Goal: Complete application form

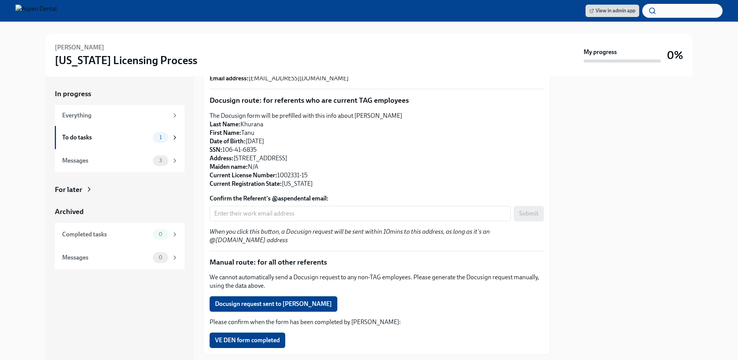
scroll to position [77, 0]
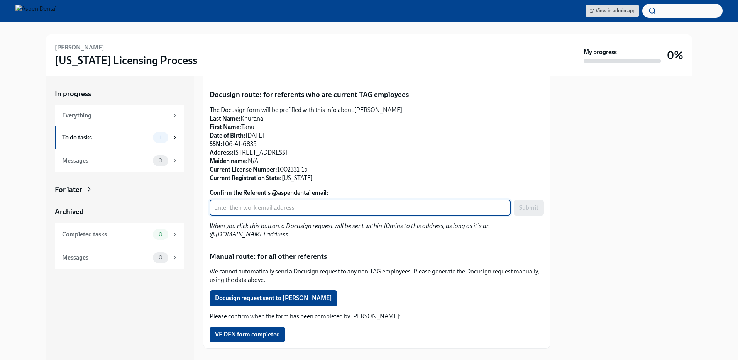
paste input ": [EMAIL_ADDRESS][DOMAIN_NAME]"
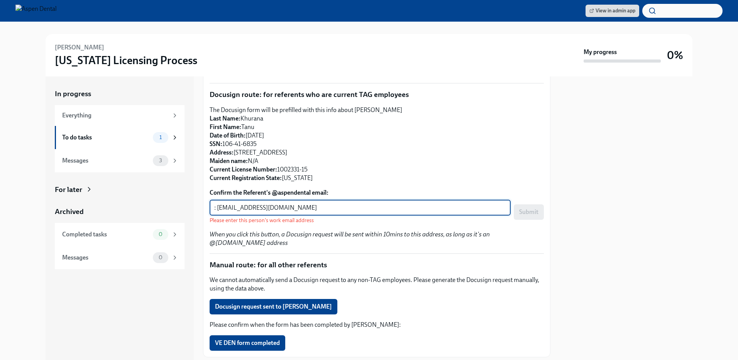
click at [215, 208] on input ": [EMAIL_ADDRESS][DOMAIN_NAME]" at bounding box center [360, 207] width 301 height 15
click at [354, 201] on input "[EMAIL_ADDRESS][DOMAIN_NAME]" at bounding box center [360, 207] width 301 height 15
click at [215, 206] on input "[EMAIL_ADDRESS][DOMAIN_NAME]" at bounding box center [360, 207] width 301 height 15
click at [318, 204] on input "[EMAIL_ADDRESS][DOMAIN_NAME]" at bounding box center [360, 207] width 301 height 15
click at [214, 204] on input "[EMAIL_ADDRESS][DOMAIN_NAME]" at bounding box center [360, 207] width 301 height 15
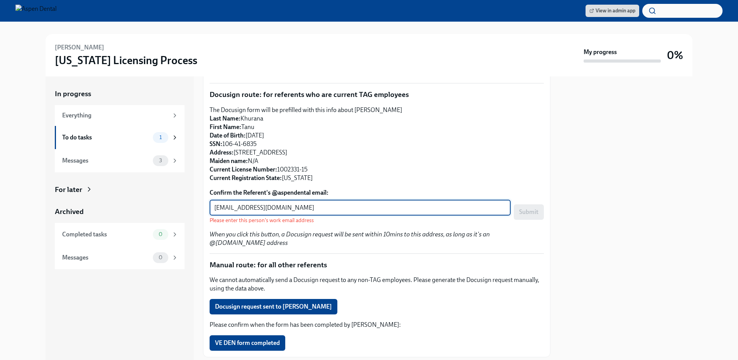
click at [310, 208] on input "[EMAIL_ADDRESS][DOMAIN_NAME]" at bounding box center [360, 207] width 301 height 15
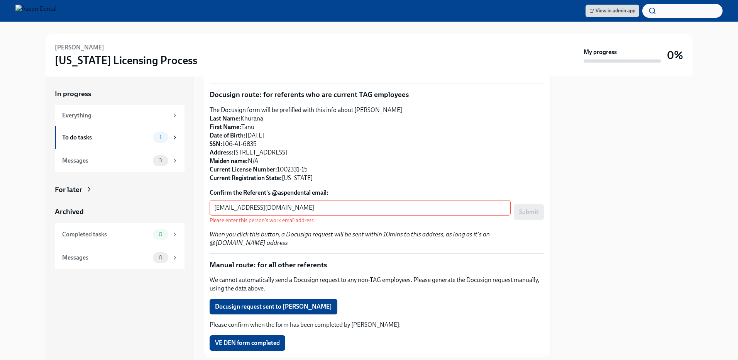
click at [460, 231] on em "When you click this button, a Docusign request will be sent within 10mins to th…" at bounding box center [350, 238] width 280 height 16
click at [291, 196] on label "Confirm the Referent's @aspendental email:" at bounding box center [377, 192] width 334 height 8
click at [291, 200] on input "[EMAIL_ADDRESS][DOMAIN_NAME]" at bounding box center [360, 207] width 301 height 15
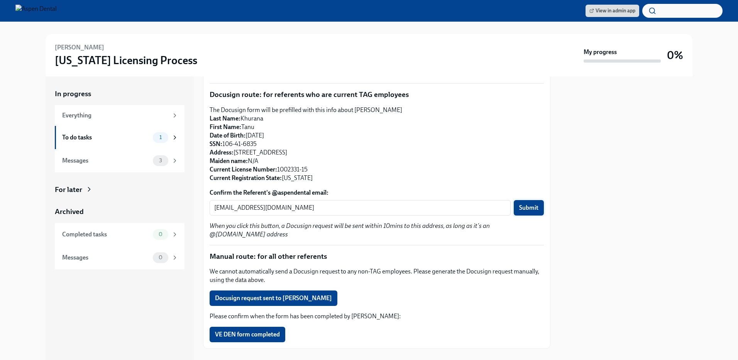
click at [514, 210] on button "Submit" at bounding box center [529, 207] width 30 height 15
type input "[EMAIL_ADDRESS][DOMAIN_NAME]"
